Goal: Task Accomplishment & Management: Manage account settings

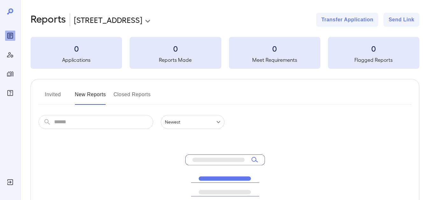
click at [10, 179] on icon "Log Out" at bounding box center [10, 182] width 6 height 6
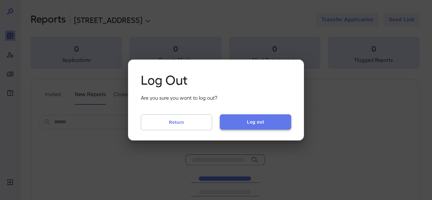
click at [275, 119] on button "Log out" at bounding box center [255, 121] width 71 height 15
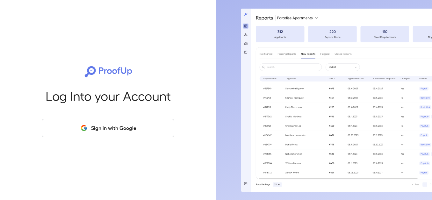
click at [132, 131] on button "Sign in with Google" at bounding box center [108, 128] width 132 height 18
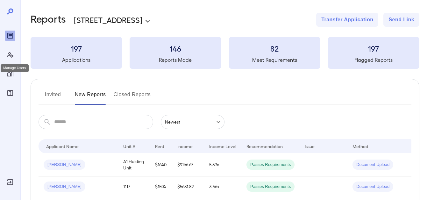
drag, startPoint x: 7, startPoint y: 59, endPoint x: 16, endPoint y: 72, distance: 15.4
click at [7, 59] on div "Manage Users" at bounding box center [10, 55] width 10 height 10
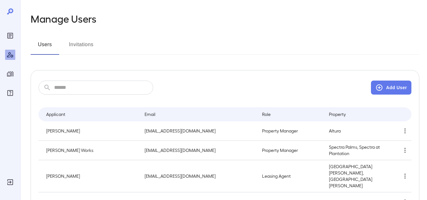
click at [91, 92] on input "text" at bounding box center [103, 88] width 99 height 14
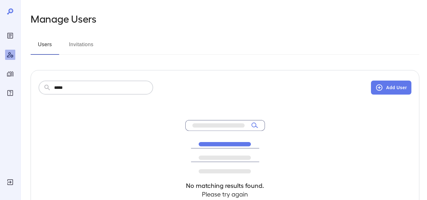
type input "*****"
